Goal: Find specific page/section: Find specific page/section

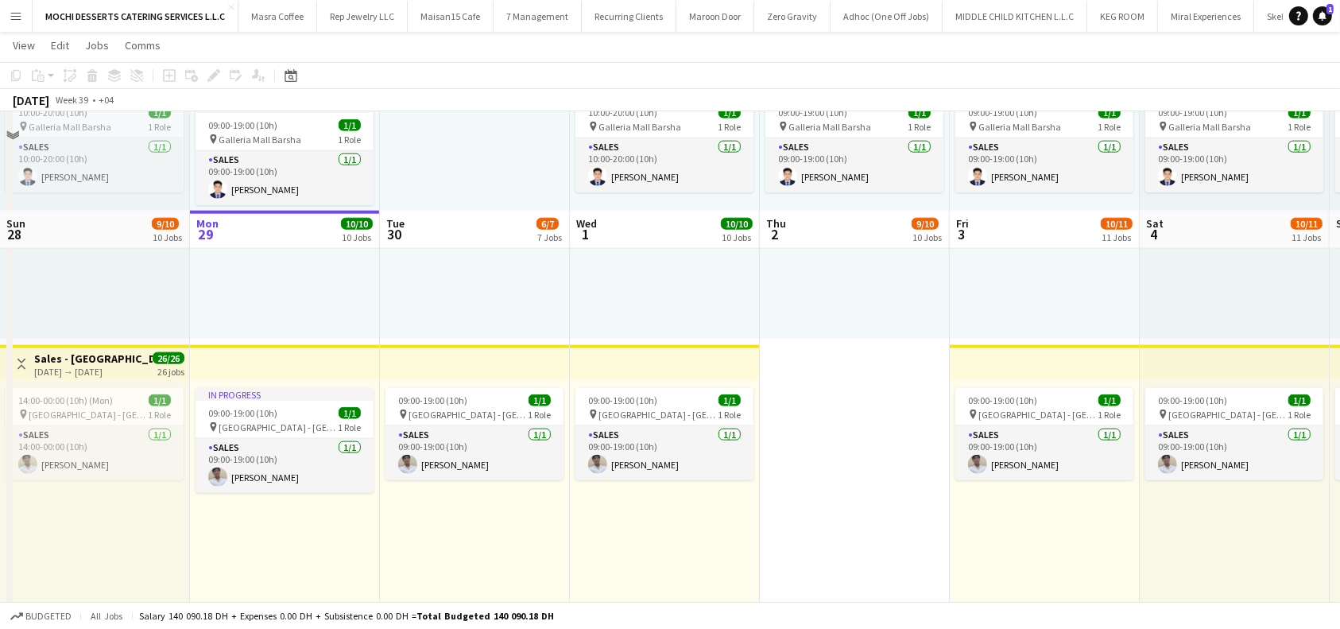
scroll to position [1801, 0]
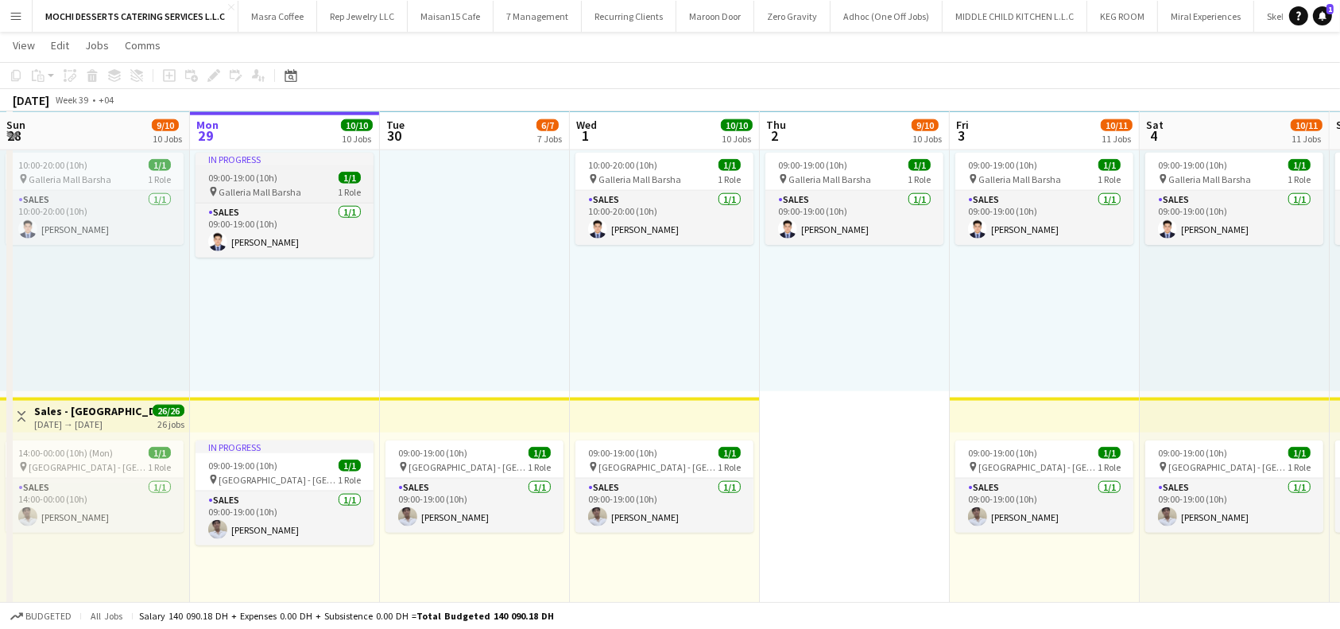
click at [255, 179] on span "09:00-19:00 (10h)" at bounding box center [242, 178] width 69 height 12
click at [267, 224] on app-card-role "Sales [DATE] 09:00-19:00 (10h) [PERSON_NAME]" at bounding box center [285, 231] width 178 height 54
click at [268, 186] on span "Galleria Mall Barsha" at bounding box center [260, 192] width 83 height 12
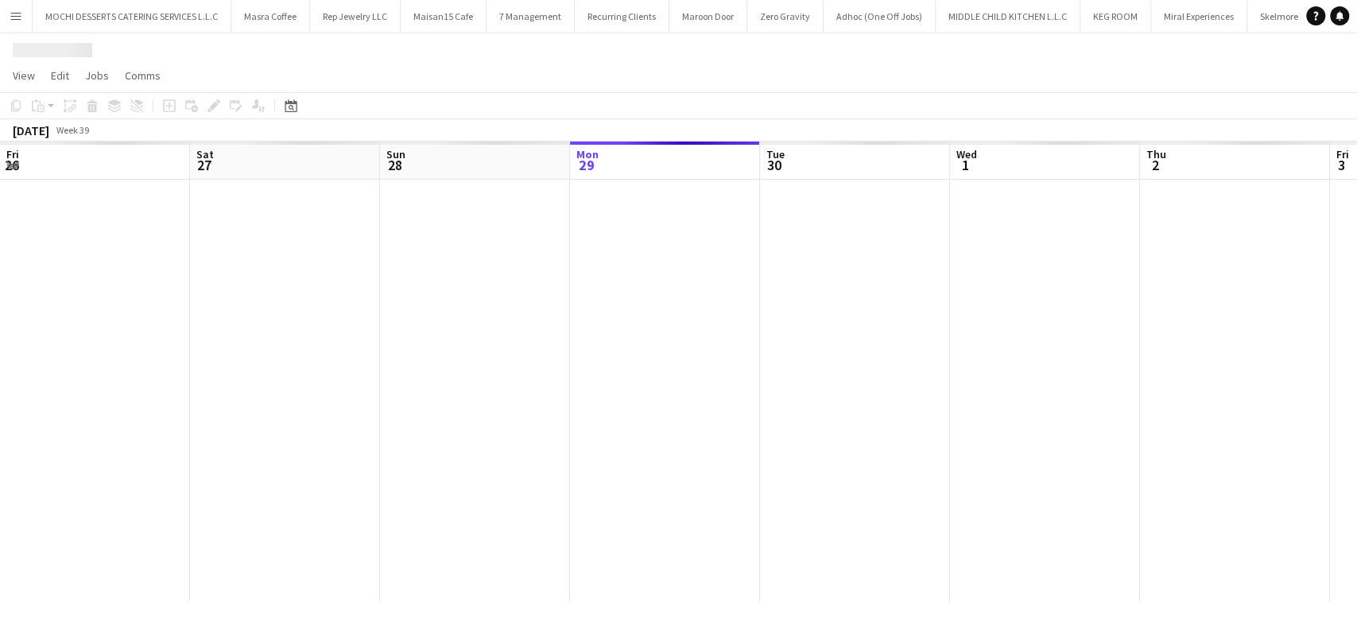
scroll to position [0, 380]
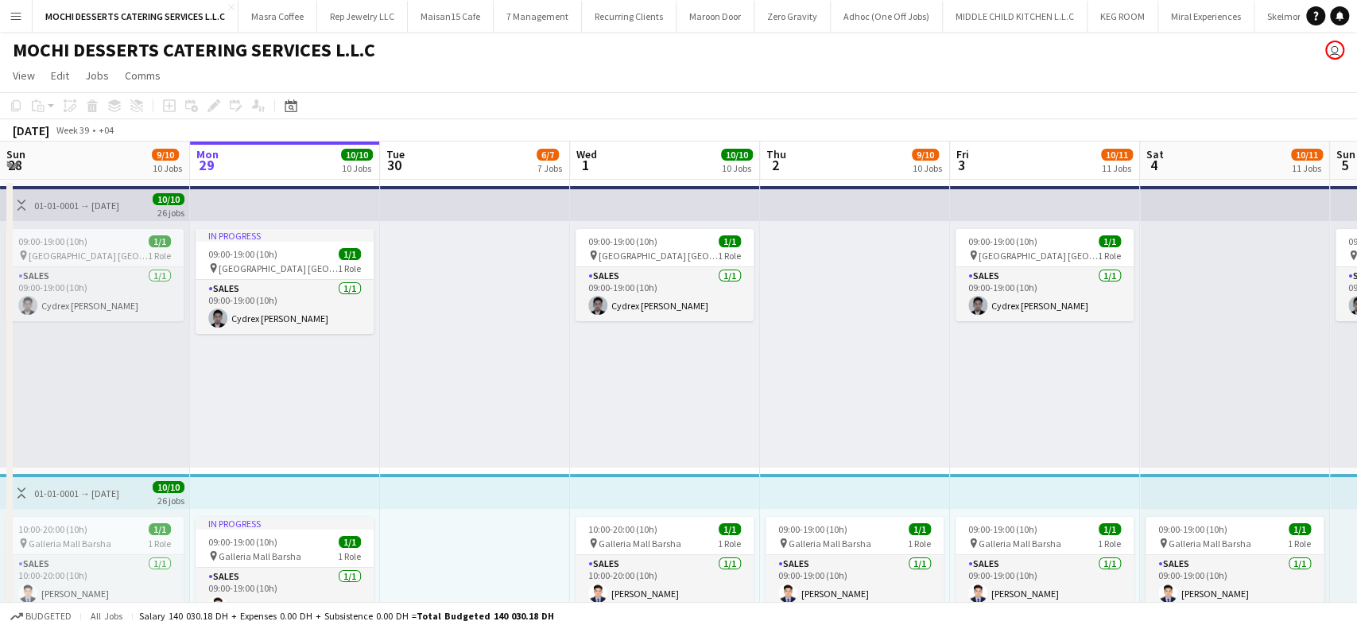
click at [258, 221] on div "In progress 09:00-19:00 (10h) 1/1 pin Yas Mall Abu Dhabi 1 Role Sales 1/1 09:00…" at bounding box center [285, 344] width 190 height 246
click at [299, 517] on div "In progress" at bounding box center [285, 523] width 178 height 13
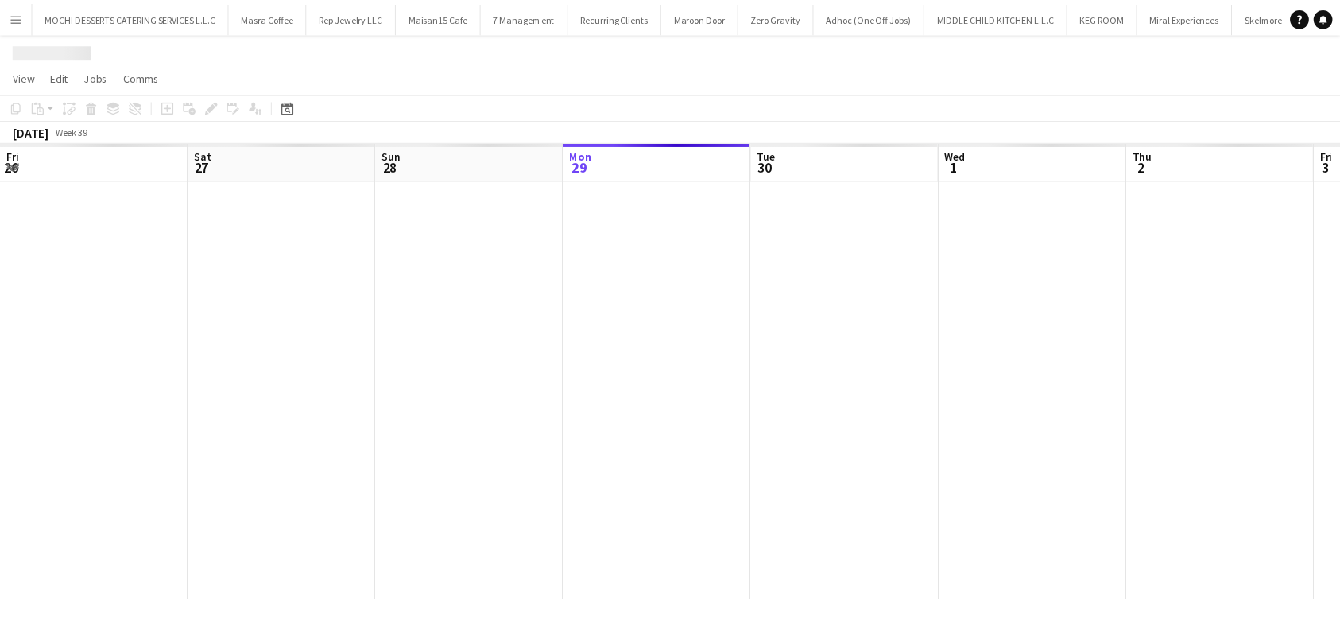
scroll to position [0, 380]
